Goal: Transaction & Acquisition: Purchase product/service

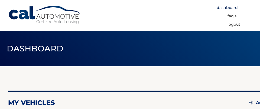
click at [226, 6] on link "Dashboard" at bounding box center [227, 8] width 21 height 8
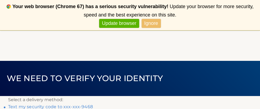
scroll to position [48, 0]
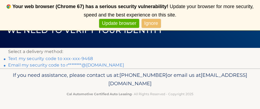
click at [83, 57] on link "Text my security code to xxx-xxx-9468" at bounding box center [50, 58] width 85 height 5
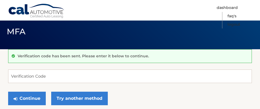
scroll to position [22, 0]
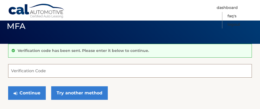
click at [74, 66] on input "Verification Code" at bounding box center [130, 71] width 244 height 14
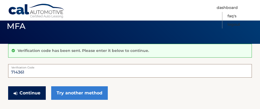
type input "714361"
click at [42, 92] on button "Continue" at bounding box center [27, 93] width 38 height 14
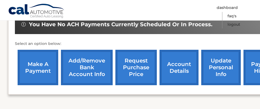
scroll to position [177, 0]
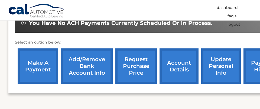
click at [42, 65] on link "make a payment" at bounding box center [38, 65] width 41 height 35
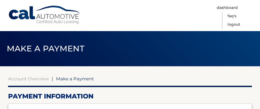
select select "OTg2Y2Y0NWItYjE4MS00YmE5LTkzYzItMmFlYjg5OTlkYThk"
